Goal: Task Accomplishment & Management: Complete application form

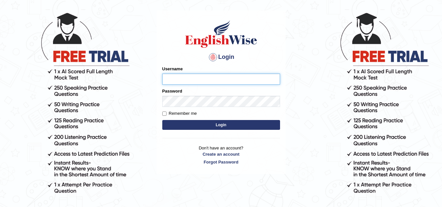
scroll to position [33, 0]
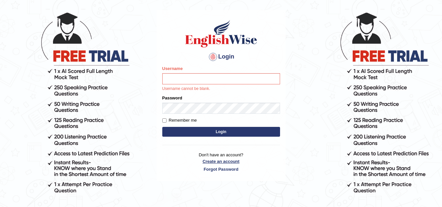
click at [218, 155] on p "Don't have an account? Create an account Forgot Password" at bounding box center [221, 162] width 118 height 20
click at [195, 81] on input "Username" at bounding box center [221, 78] width 118 height 11
click at [212, 162] on link "Create an account" at bounding box center [221, 161] width 118 height 6
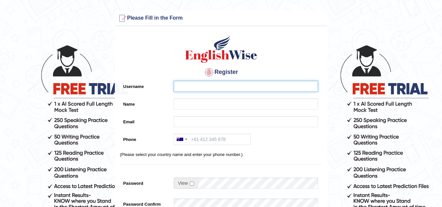
click at [190, 84] on input "Username" at bounding box center [246, 86] width 144 height 11
type input "chloe.astrid04@gmail.com"
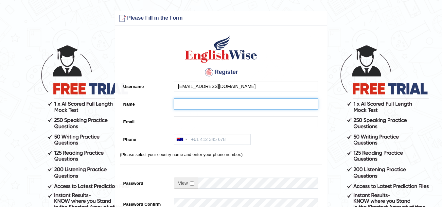
click at [187, 104] on input "Name" at bounding box center [246, 104] width 144 height 11
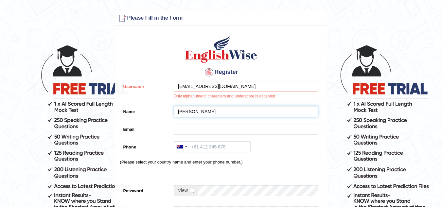
type input "[PERSON_NAME]"
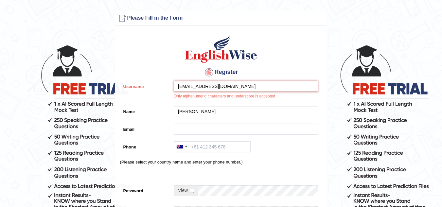
click at [236, 87] on input "chloe.astrid04@gmail.com" at bounding box center [246, 86] width 144 height 11
drag, startPoint x: 236, startPoint y: 87, endPoint x: 171, endPoint y: 90, distance: 64.9
click at [171, 90] on div "chloe.astrid04@gmail.com Only alphanumeric characters and underscore is accepted" at bounding box center [245, 92] width 148 height 22
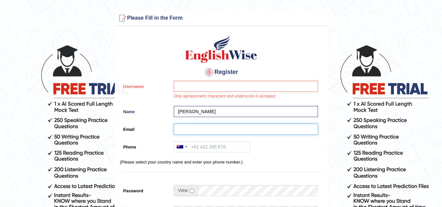
click at [188, 128] on input "Email" at bounding box center [246, 129] width 144 height 11
paste input "chloe.astrid04@gmail.com"
type input "chloe.astrid04@gmail.com"
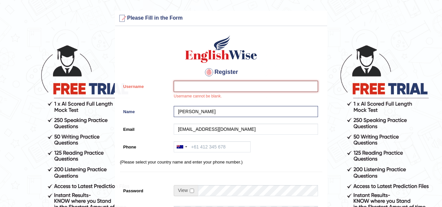
click at [184, 81] on input "Username" at bounding box center [246, 86] width 144 height 11
type input "Creasianne"
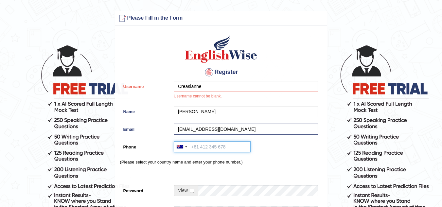
click at [200, 150] on input "Phone" at bounding box center [212, 146] width 77 height 11
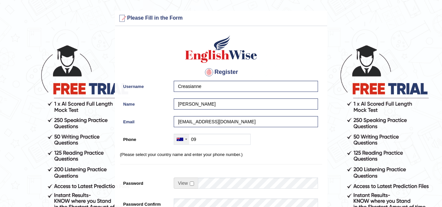
click at [186, 140] on div at bounding box center [186, 139] width 2 height 1
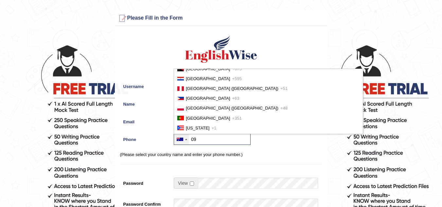
scroll to position [1724, 0]
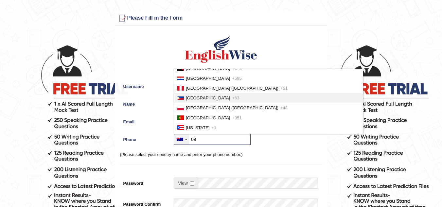
click at [197, 100] on span "Philippines" at bounding box center [208, 98] width 44 height 5
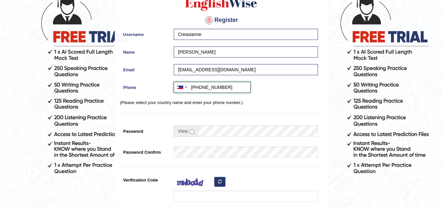
scroll to position [66, 0]
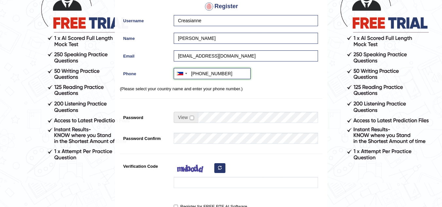
type input "+639770853144"
click at [190, 116] on input "checkbox" at bounding box center [192, 118] width 4 height 4
checkbox input "true"
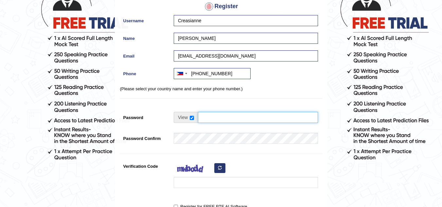
click at [208, 118] on input "Password" at bounding box center [258, 117] width 120 height 11
type input "Creasianne2828+"
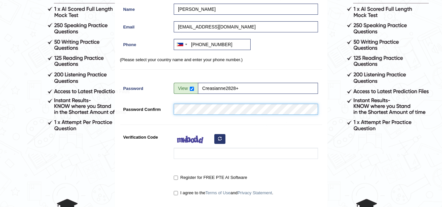
scroll to position [95, 0]
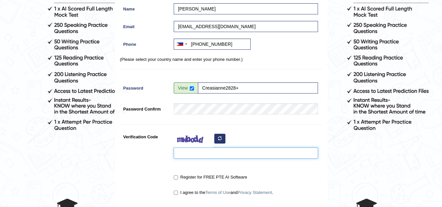
click at [205, 152] on input "Verification Code" at bounding box center [246, 153] width 144 height 11
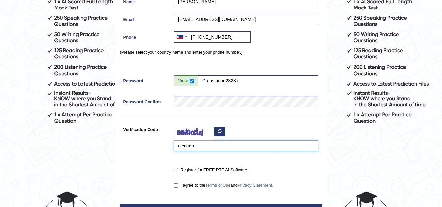
scroll to position [103, 0]
type input "oicaaap"
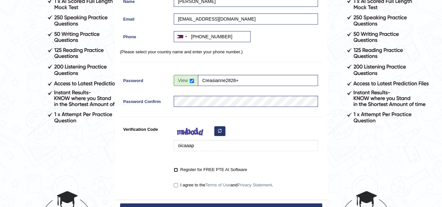
click at [175, 170] on input "Register for FREE PTE AI Software" at bounding box center [176, 170] width 4 height 4
checkbox input "true"
click at [174, 183] on input "I agree to the Terms of Use and Privacy Statement ." at bounding box center [176, 185] width 4 height 4
checkbox input "true"
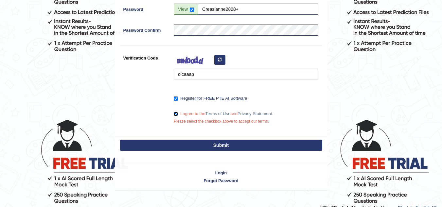
scroll to position [174, 0]
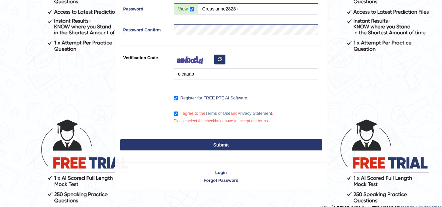
click at [201, 144] on button "Submit" at bounding box center [221, 144] width 202 height 11
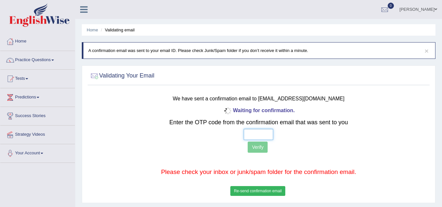
click at [265, 130] on input "text" at bounding box center [258, 134] width 29 height 11
type input "4 4 8 5"
click at [256, 149] on button "Verify" at bounding box center [258, 147] width 20 height 11
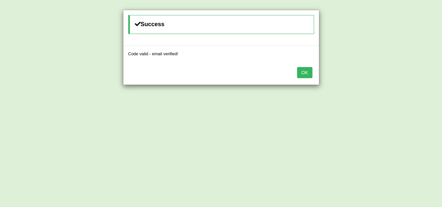
scroll to position [24, 0]
click at [302, 70] on button "OK" at bounding box center [304, 72] width 15 height 11
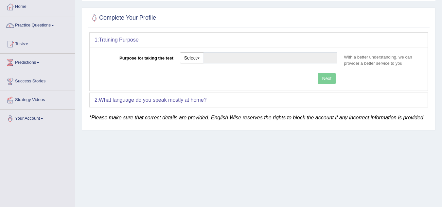
scroll to position [35, 0]
click at [190, 57] on button "Select" at bounding box center [192, 57] width 24 height 11
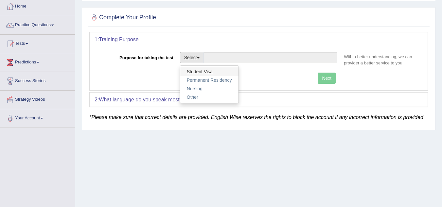
click at [201, 69] on link "Student Visa" at bounding box center [209, 71] width 58 height 9
type input "Student Visa"
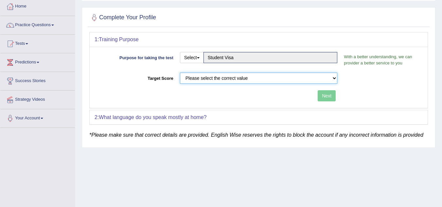
click at [221, 79] on select "Please select the correct value 50 (6 bands) 58 (6.5 bands) 65 (7 bands) 79 (8 …" at bounding box center [259, 78] width 158 height 11
select select "79"
click at [180, 73] on select "Please select the correct value 50 (6 bands) 58 (6.5 bands) 65 (7 bands) 79 (8 …" at bounding box center [259, 78] width 158 height 11
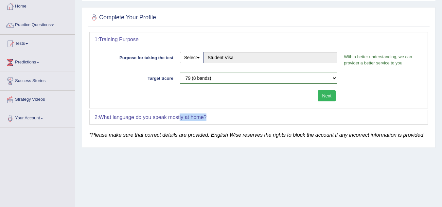
drag, startPoint x: 181, startPoint y: 119, endPoint x: 212, endPoint y: 122, distance: 30.6
click at [212, 122] on div "2: What language do you speak mostly at home?" at bounding box center [259, 117] width 338 height 14
click at [228, 136] on em "*Please make sure that correct details are provided. English Wise reserves the …" at bounding box center [256, 135] width 334 height 6
click at [213, 116] on div "2: What language do you speak mostly at home?" at bounding box center [259, 117] width 338 height 14
click at [325, 98] on button "Next" at bounding box center [327, 95] width 18 height 11
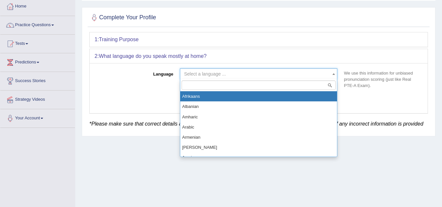
click at [195, 73] on span "Select a language ..." at bounding box center [205, 73] width 42 height 5
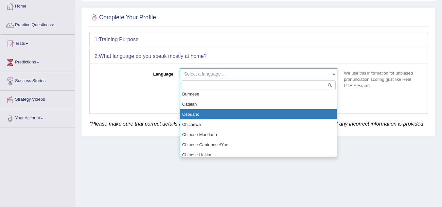
scroll to position [124, 0]
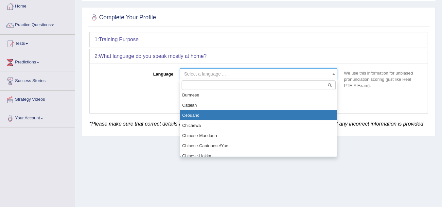
select select "Cebuano"
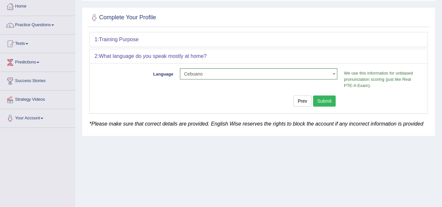
click at [323, 104] on button "Submit" at bounding box center [324, 101] width 23 height 11
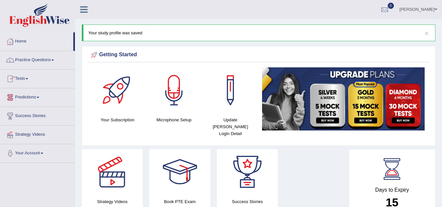
click at [29, 77] on link "Tests" at bounding box center [37, 78] width 75 height 16
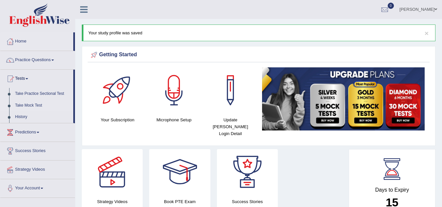
click at [31, 102] on link "Take Mock Test" at bounding box center [42, 106] width 61 height 12
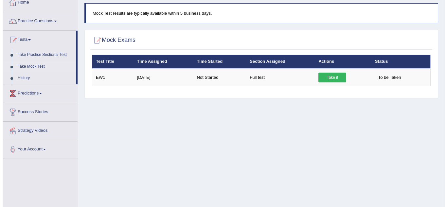
scroll to position [40, 0]
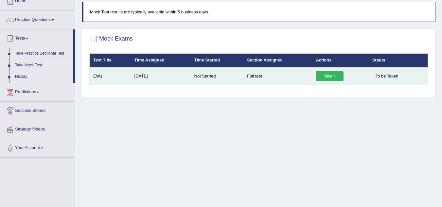
click at [323, 74] on link "Take it" at bounding box center [330, 76] width 28 height 10
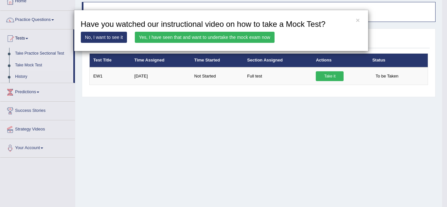
click at [200, 35] on link "Yes, I have seen that and want to undertake the mock exam now" at bounding box center [205, 37] width 140 height 11
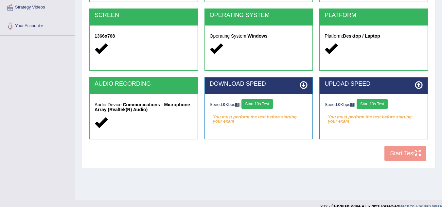
scroll to position [128, 0]
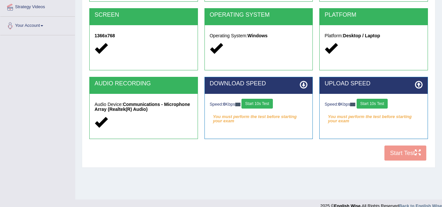
click at [257, 102] on button "Start 10s Test" at bounding box center [257, 104] width 31 height 10
click at [369, 102] on button "Start 10s Test" at bounding box center [372, 104] width 31 height 10
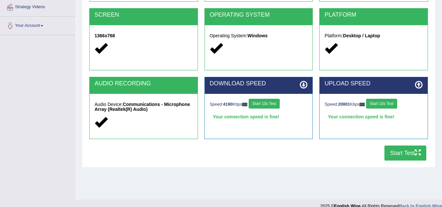
click at [403, 156] on button "Start Test" at bounding box center [406, 153] width 42 height 15
